Goal: Navigation & Orientation: Find specific page/section

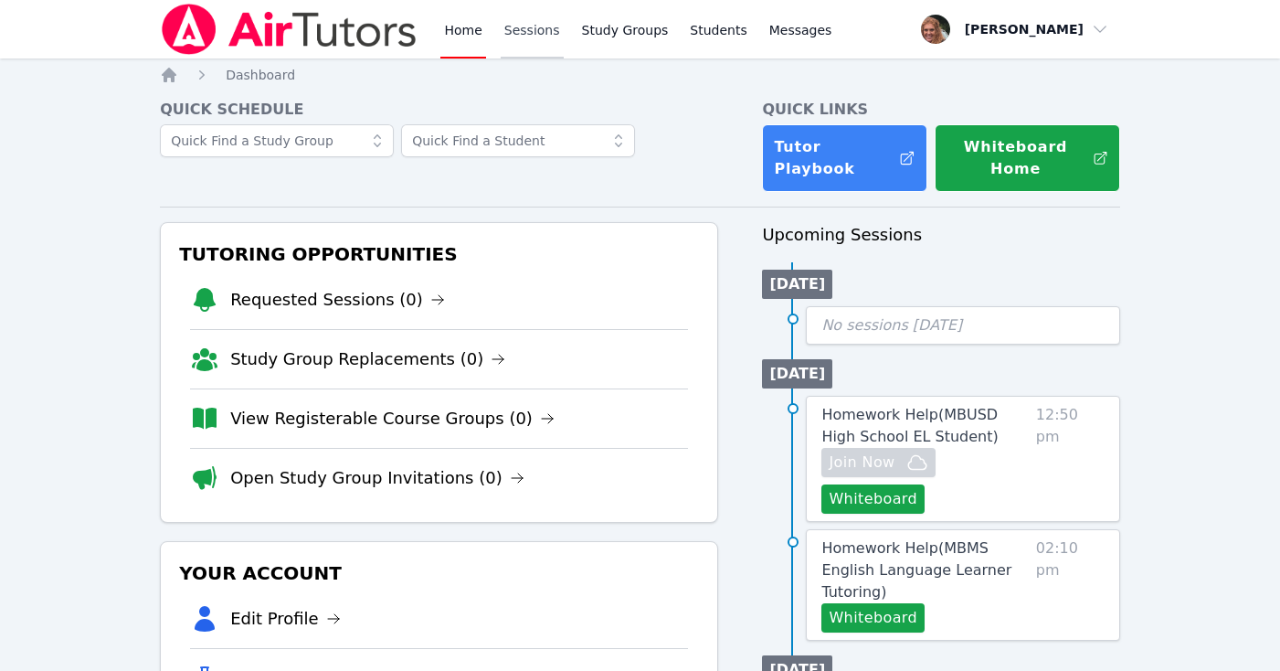
click at [533, 39] on link "Sessions" at bounding box center [532, 29] width 63 height 58
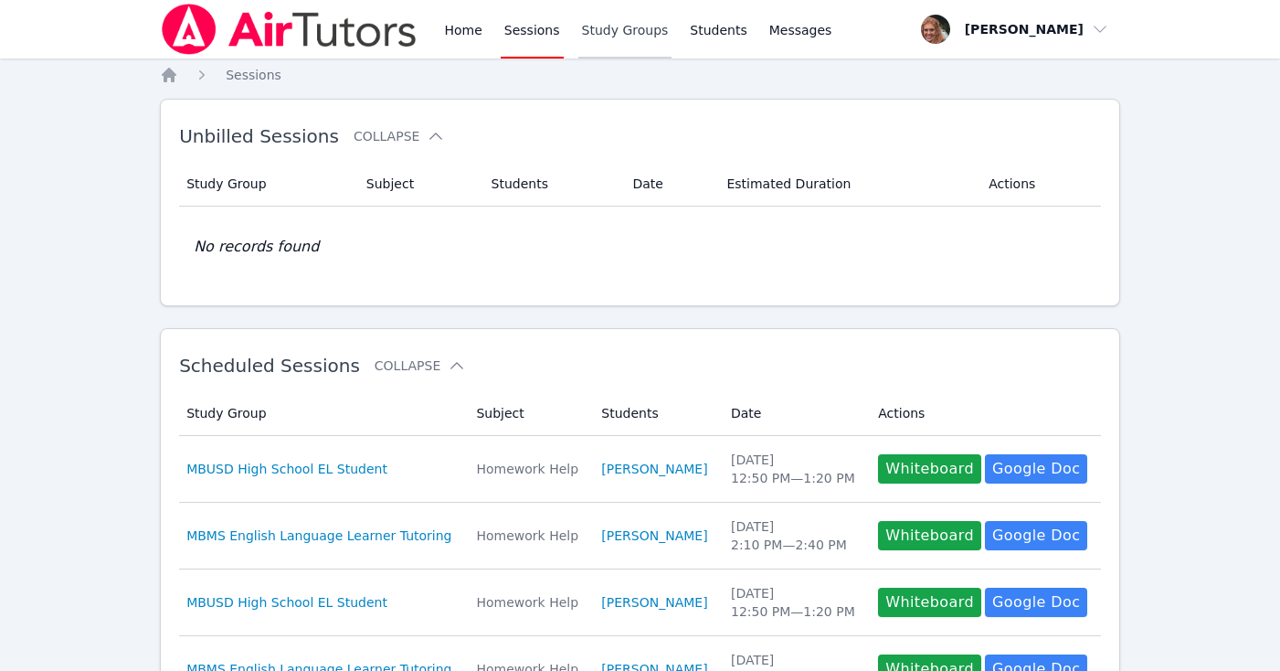
click at [591, 37] on link "Study Groups" at bounding box center [625, 29] width 94 height 58
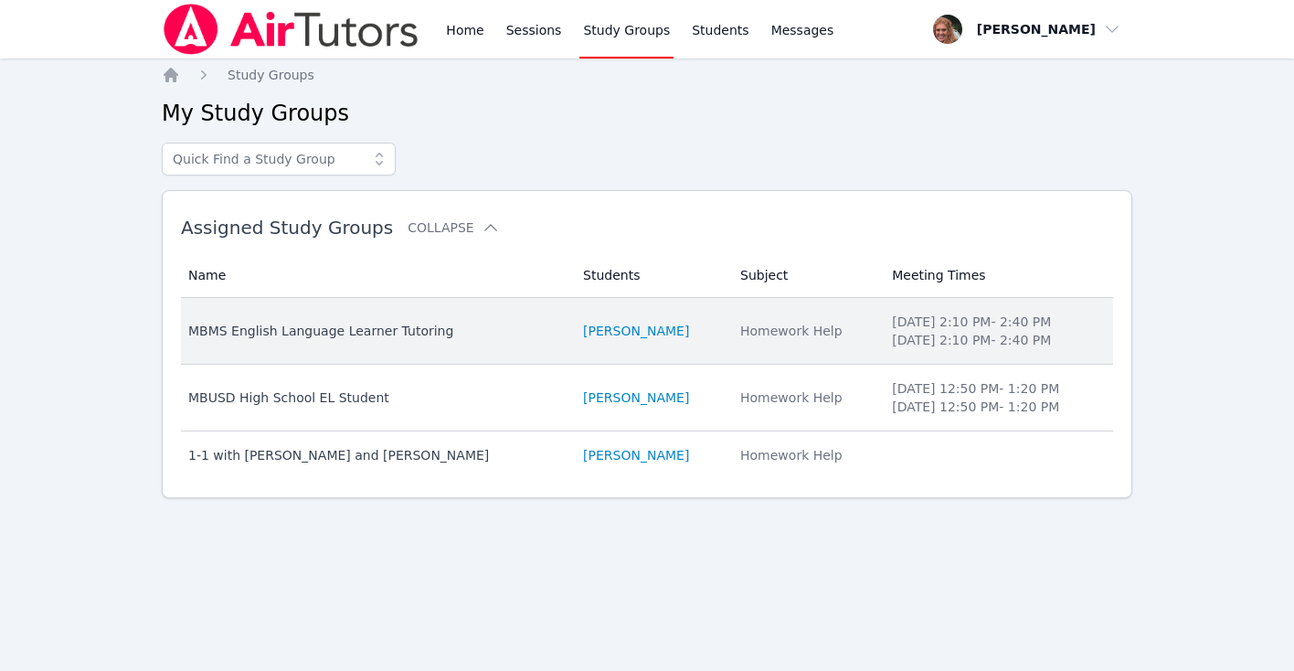
click at [449, 329] on div "MBMS English Language Learner Tutoring" at bounding box center [374, 331] width 373 height 18
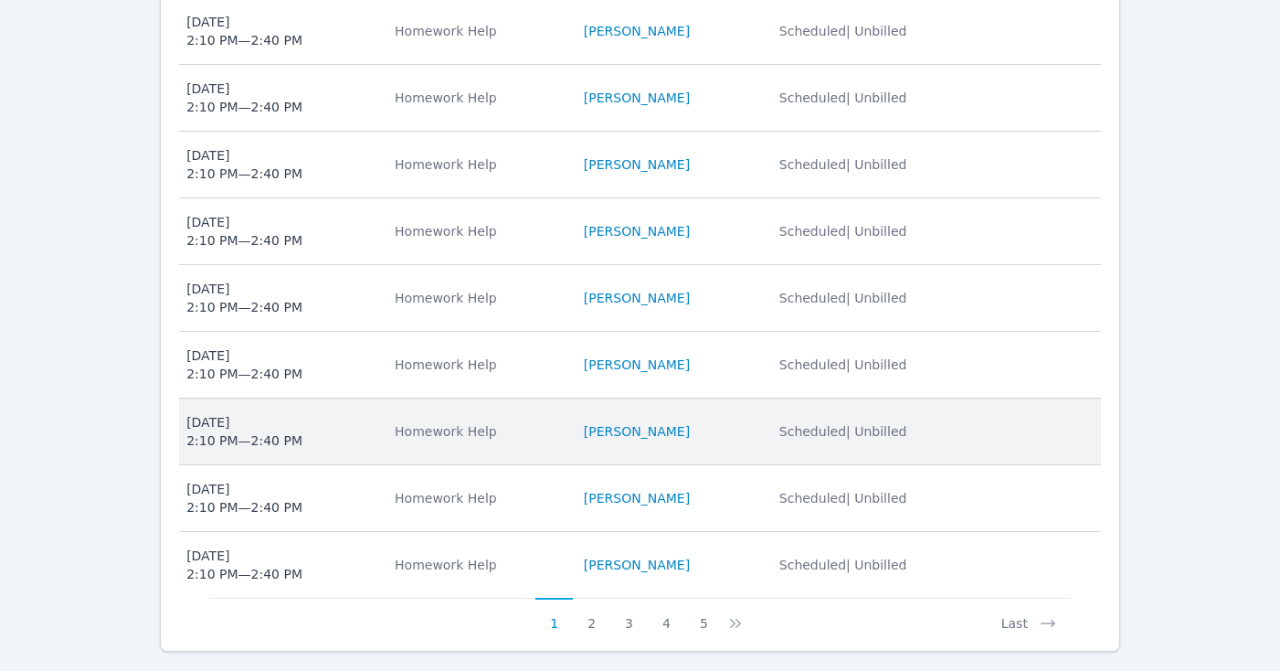
scroll to position [766, 0]
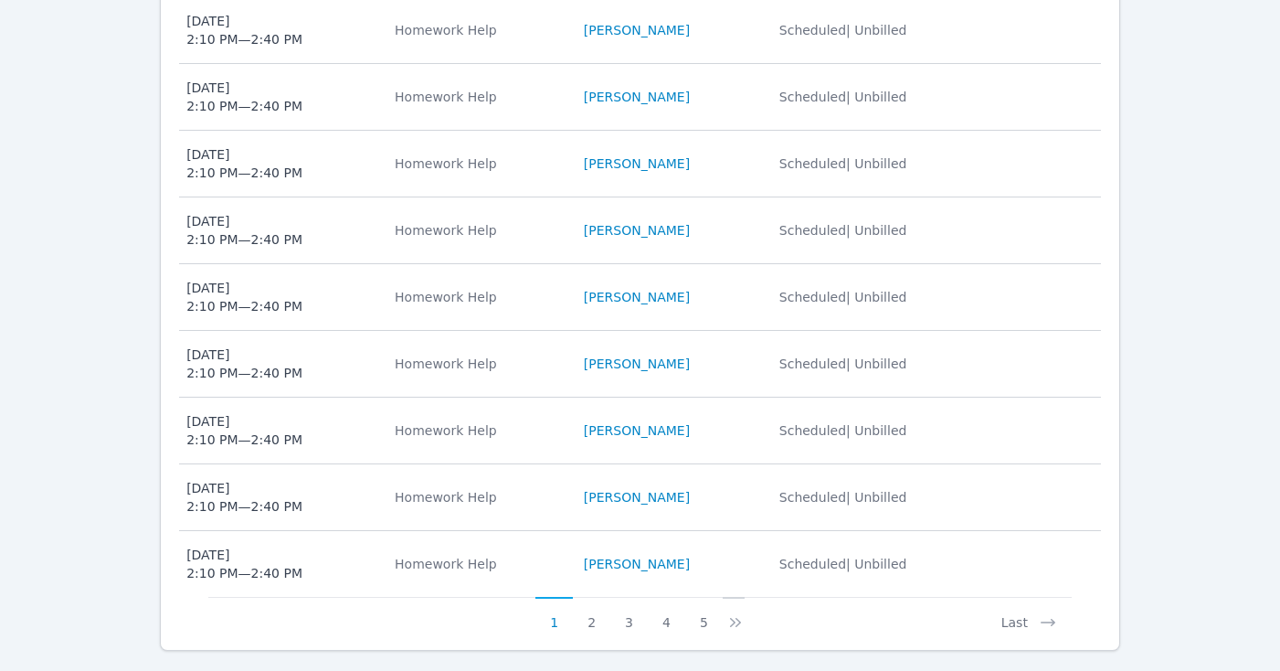
click at [736, 618] on icon at bounding box center [737, 622] width 5 height 9
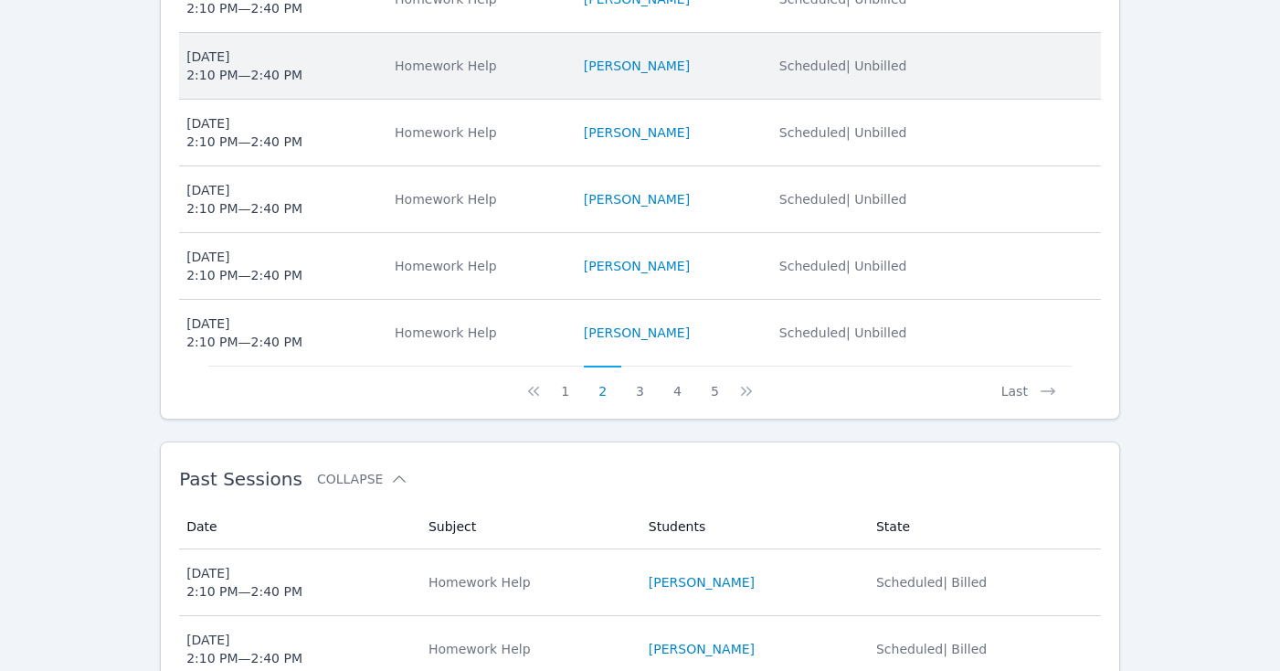
scroll to position [955, 0]
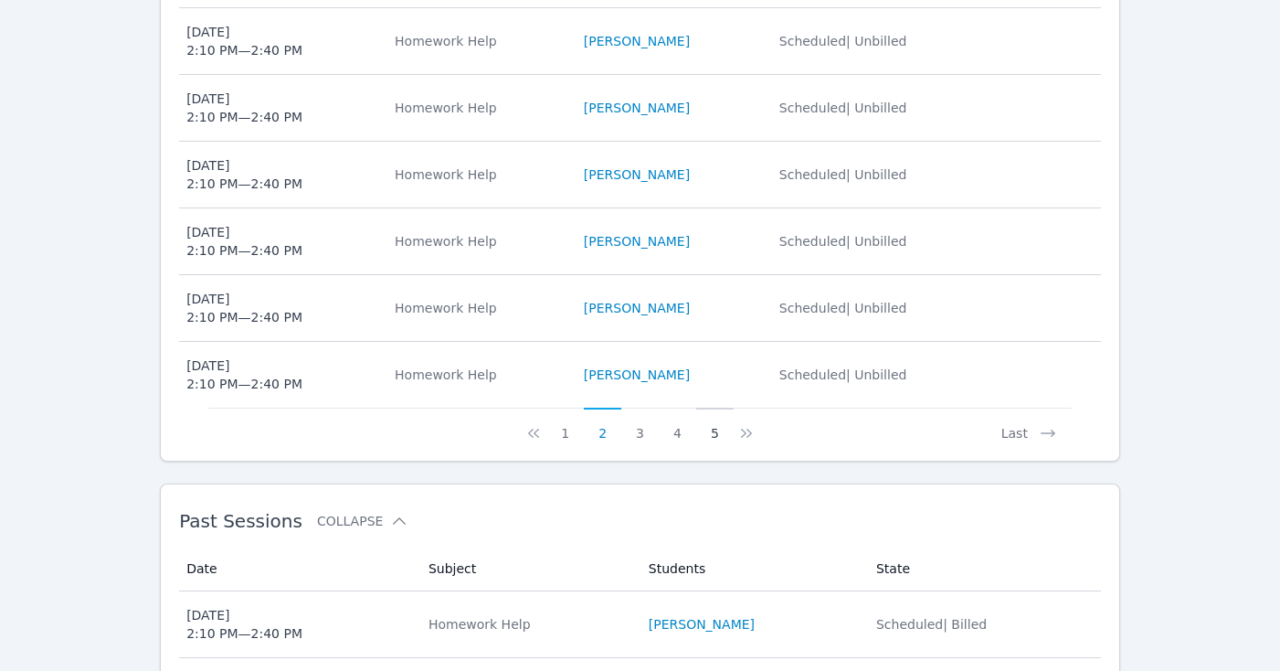
click at [724, 407] on button "5" at bounding box center [714, 424] width 37 height 35
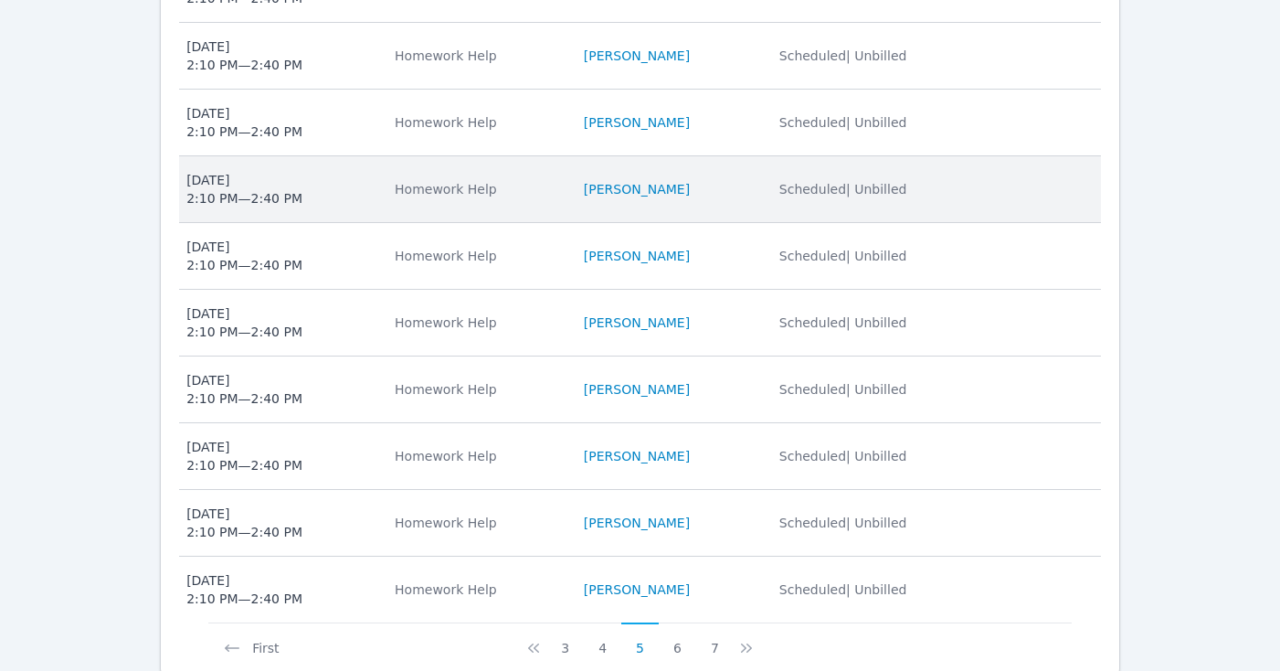
scroll to position [1066, 0]
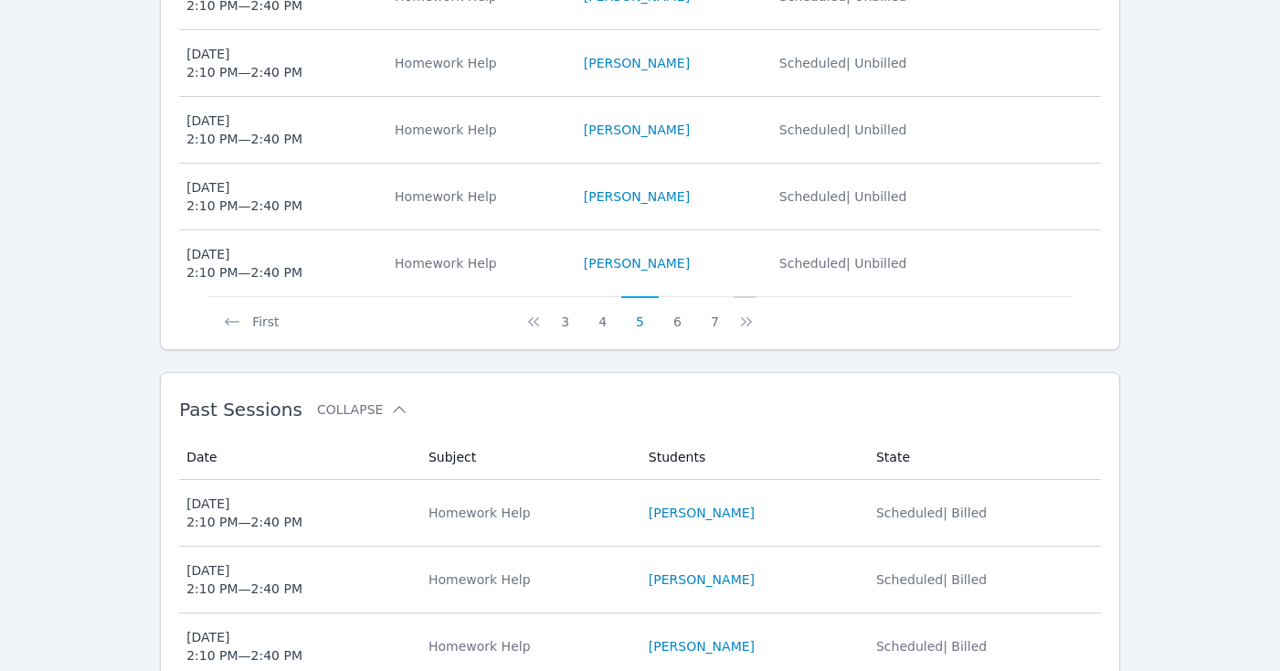
click at [745, 312] on icon at bounding box center [746, 321] width 18 height 18
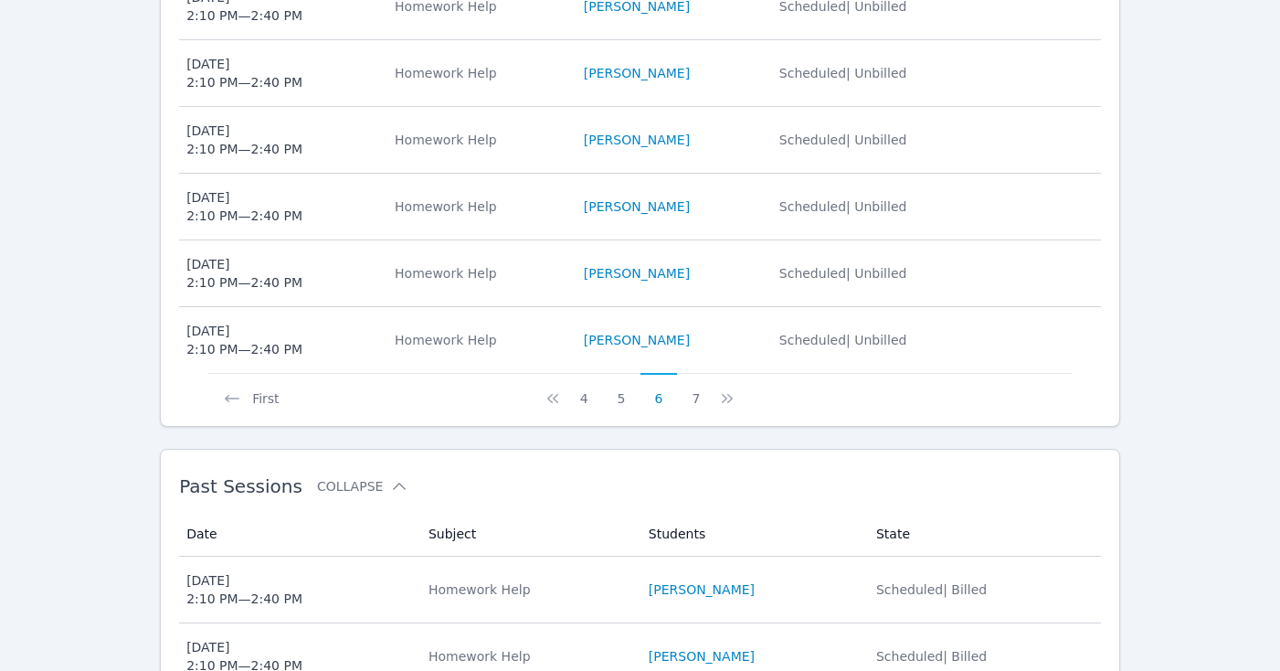
scroll to position [1072, 0]
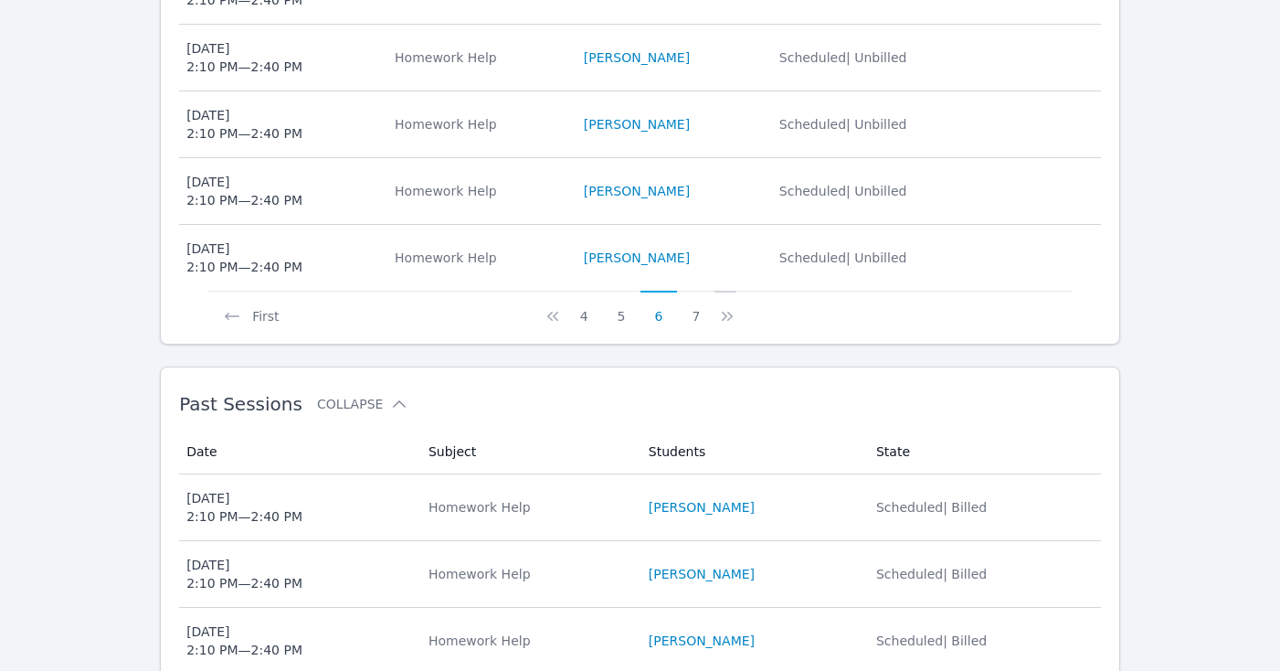
click at [728, 312] on icon at bounding box center [729, 316] width 5 height 9
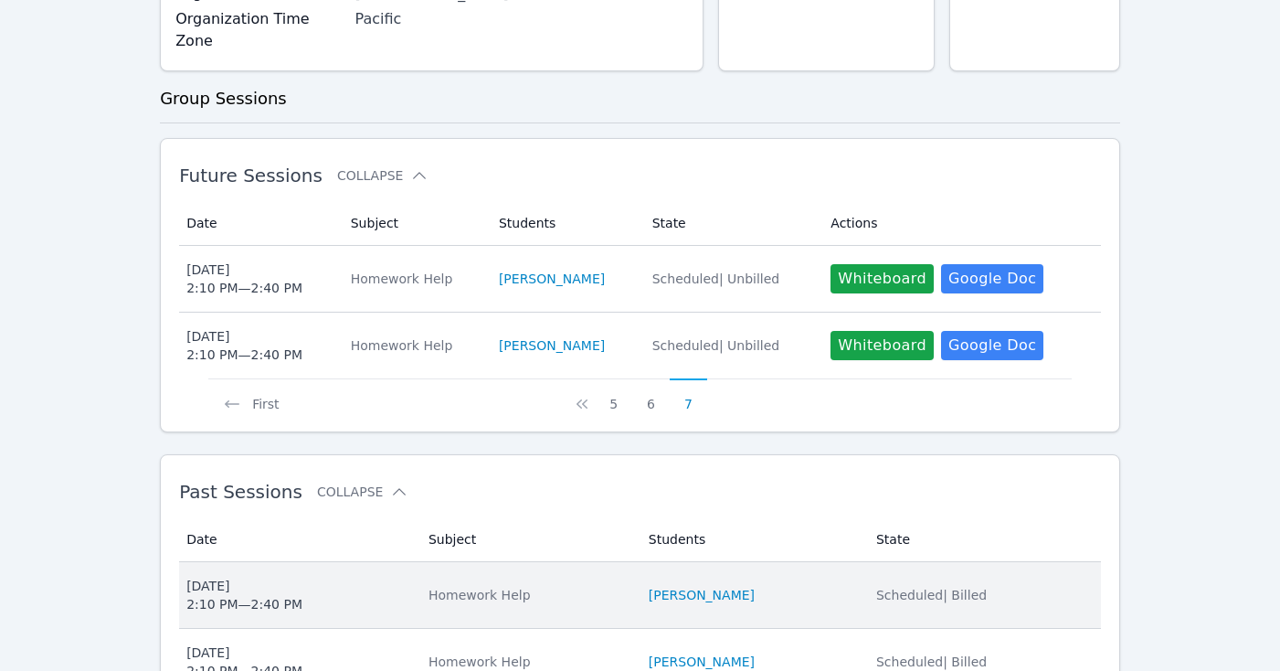
scroll to position [460, 0]
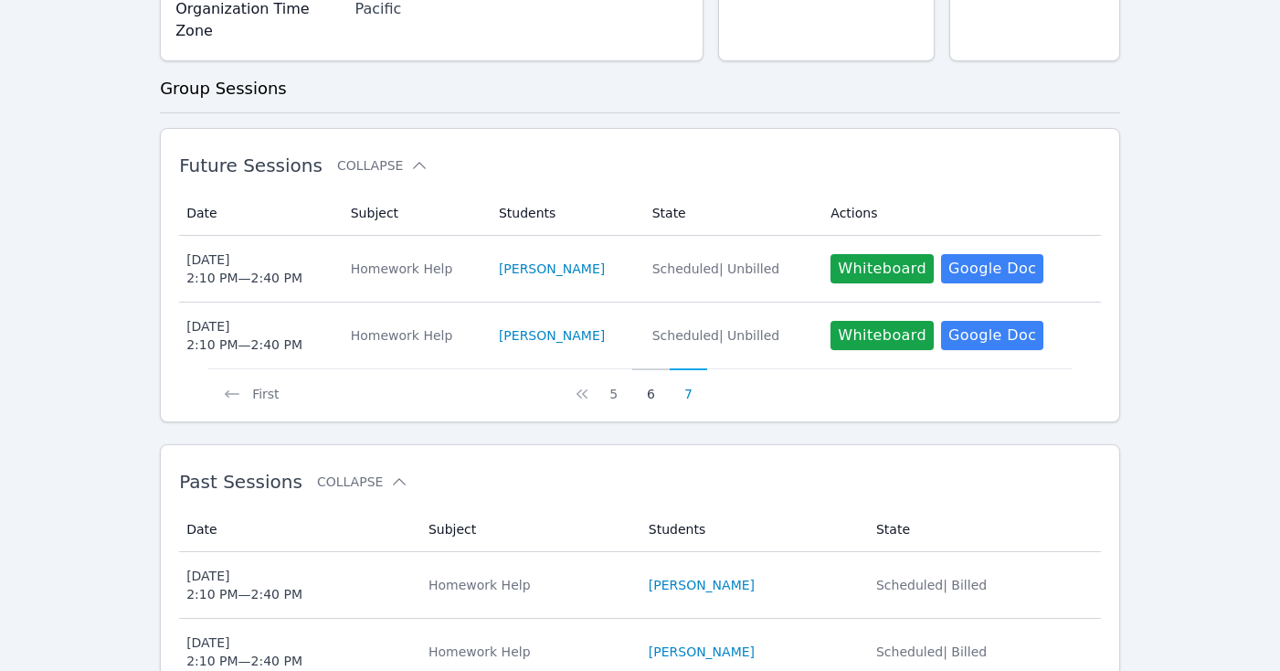
click at [656, 368] on button "6" at bounding box center [650, 385] width 37 height 35
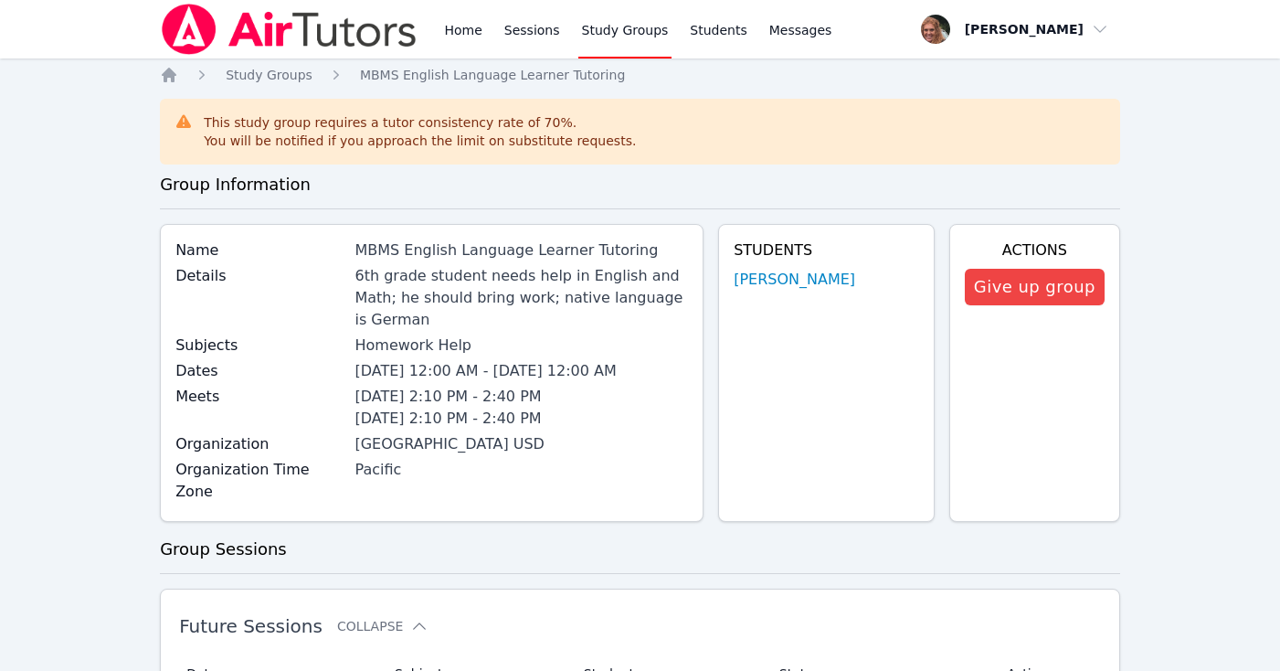
scroll to position [0, 0]
click at [457, 33] on link "Home" at bounding box center [462, 29] width 45 height 58
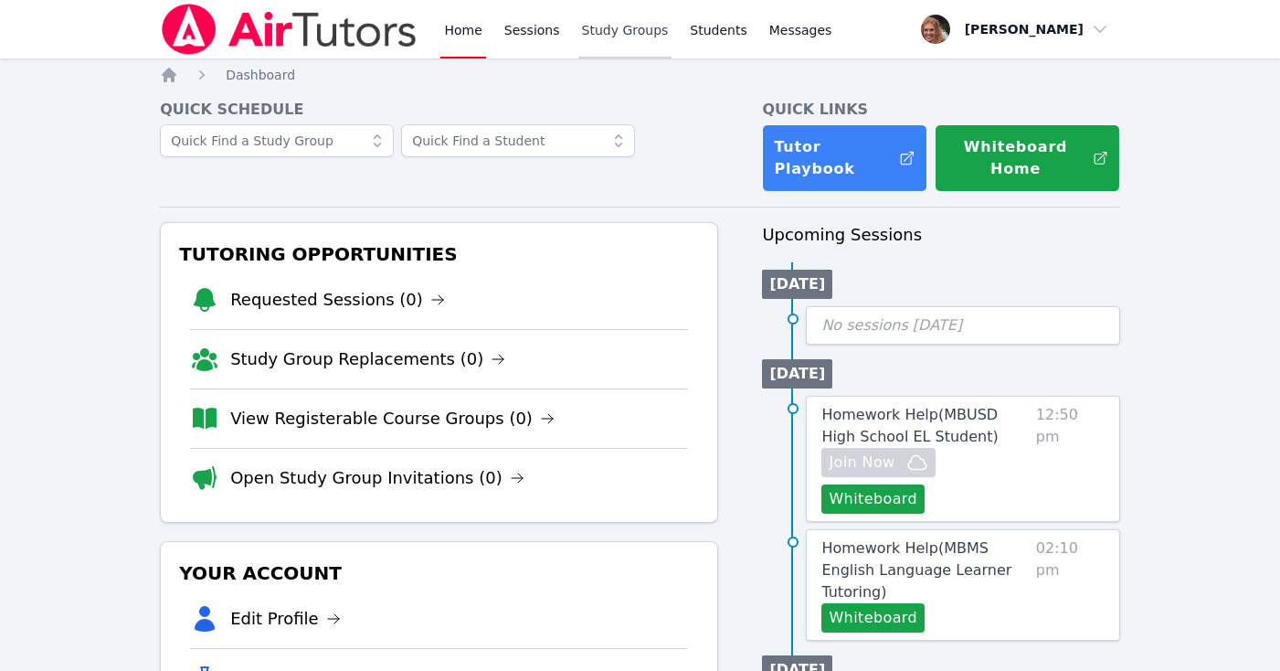
click at [587, 37] on link "Study Groups" at bounding box center [625, 29] width 94 height 58
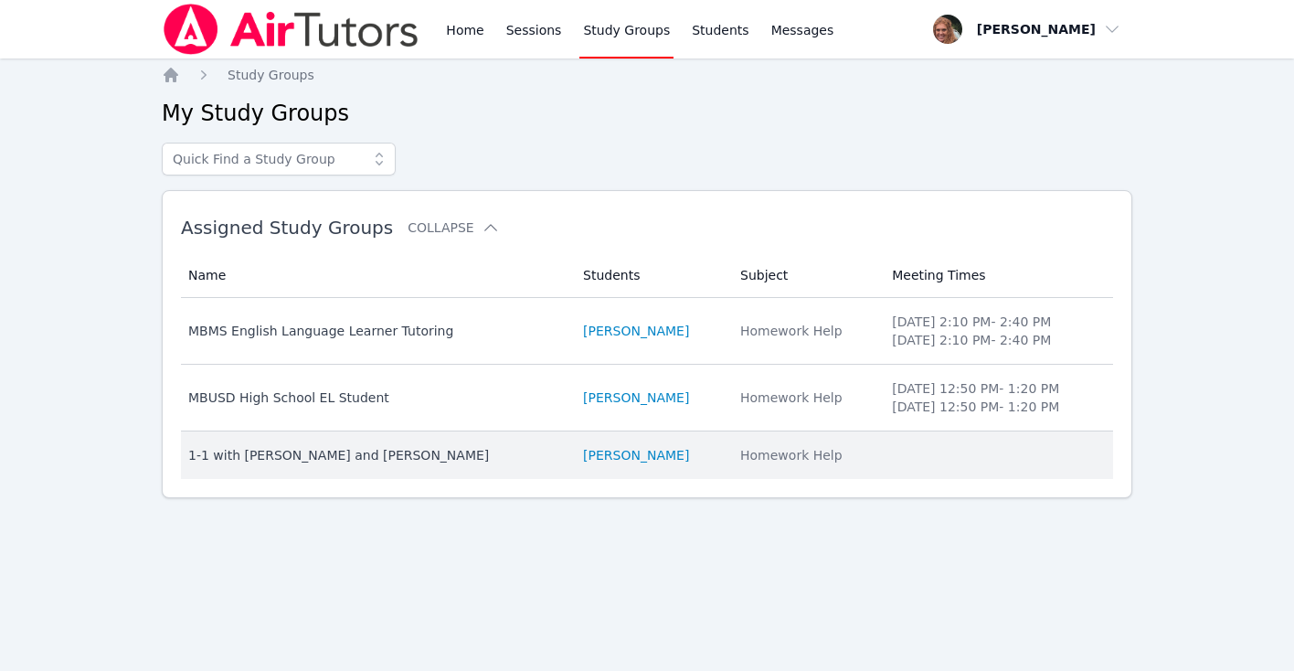
click at [346, 454] on div "1-1 with Ariel Sabag and Rachel Harmon" at bounding box center [374, 455] width 373 height 18
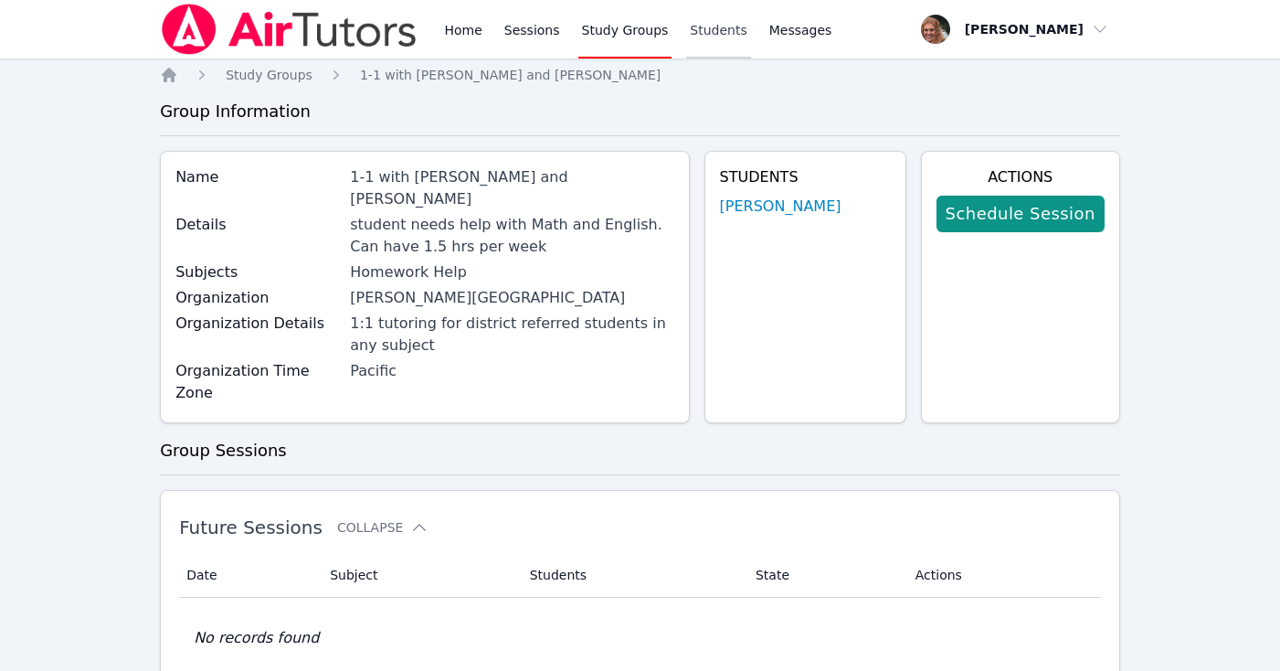
click at [725, 34] on link "Students" at bounding box center [718, 29] width 64 height 58
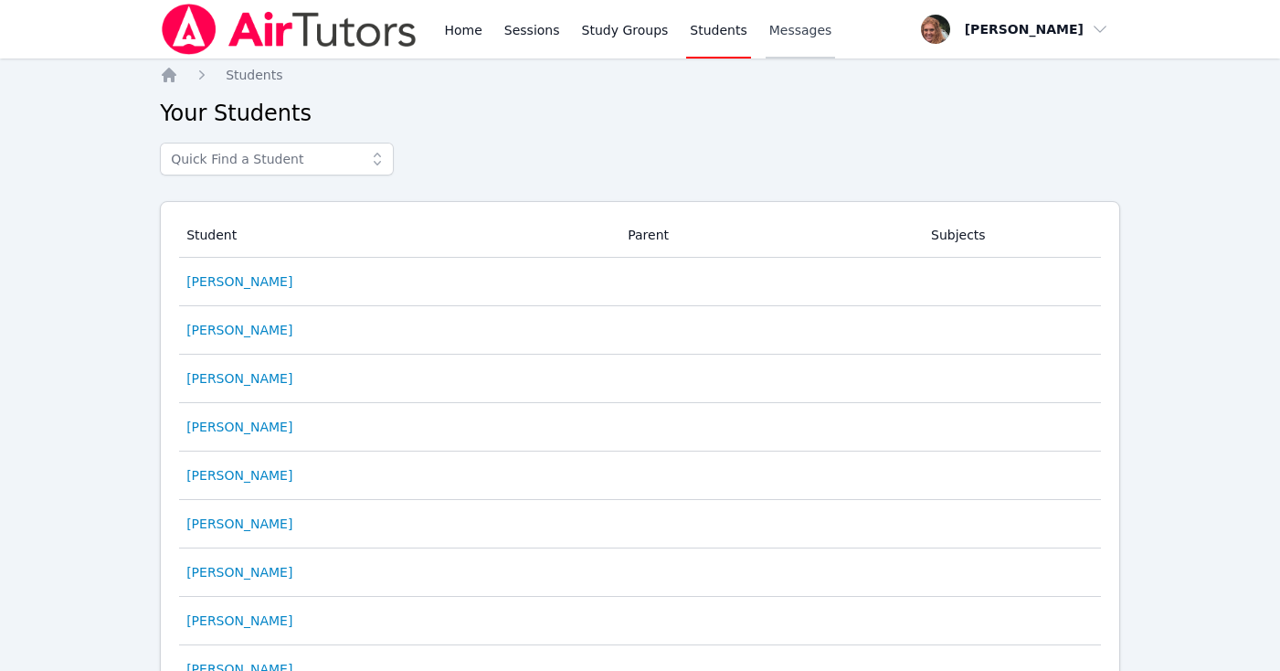
click at [802, 33] on span "Messages" at bounding box center [800, 30] width 63 height 18
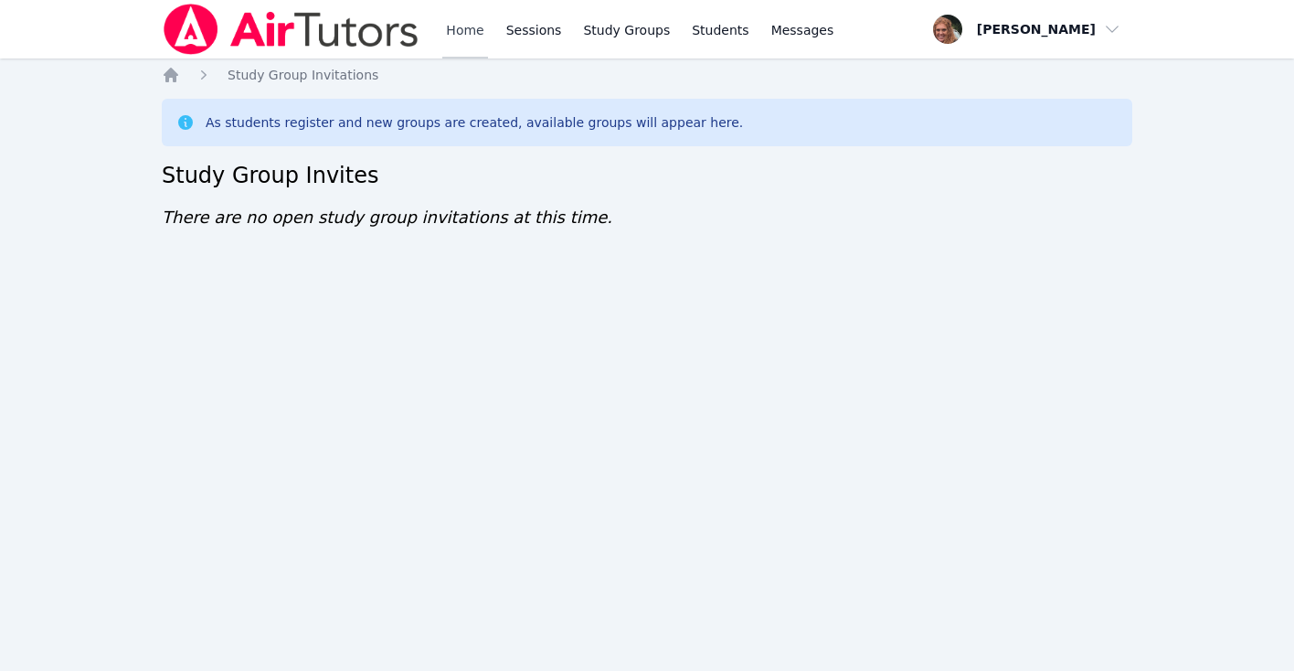
click at [451, 30] on link "Home" at bounding box center [464, 29] width 45 height 58
